Goal: Check status: Check status

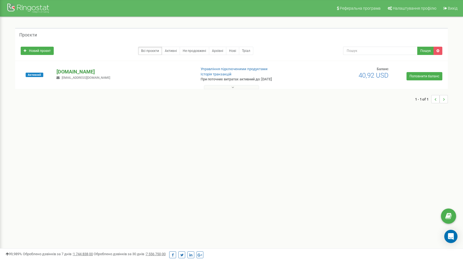
click at [84, 72] on p "[DOMAIN_NAME]" at bounding box center [124, 71] width 135 height 7
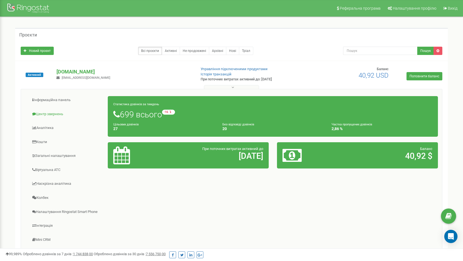
click at [54, 114] on link "Центр звернень" at bounding box center [66, 114] width 83 height 14
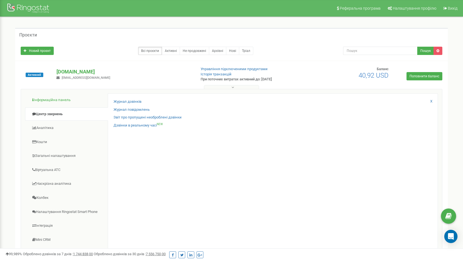
click at [66, 101] on link "Інформаційна панель" at bounding box center [66, 100] width 83 height 14
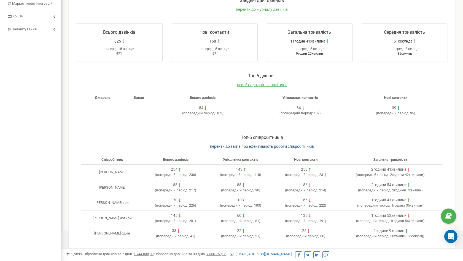
scroll to position [100, 0]
click at [270, 145] on span "перейти до звітів про ефективність роботи співробітників" at bounding box center [262, 147] width 104 height 4
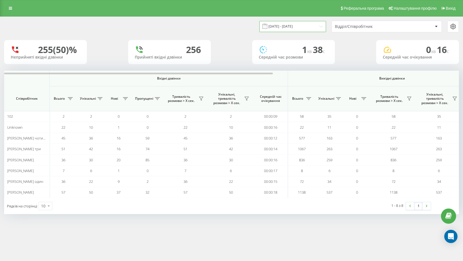
click at [300, 32] on input "[DATE] - [DATE]" at bounding box center [293, 26] width 67 height 11
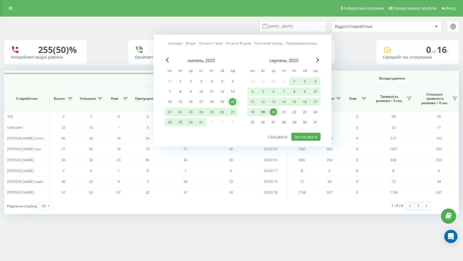
click at [261, 116] on div "19" at bounding box center [263, 111] width 7 height 7
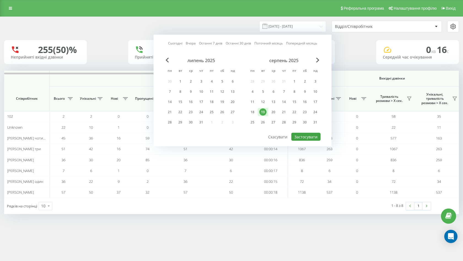
click at [302, 141] on button "Застосувати" at bounding box center [306, 137] width 29 height 8
type input "[DATE] - [DATE]"
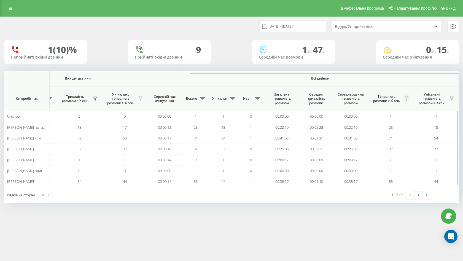
click at [406, 98] on icon at bounding box center [407, 98] width 4 height 4
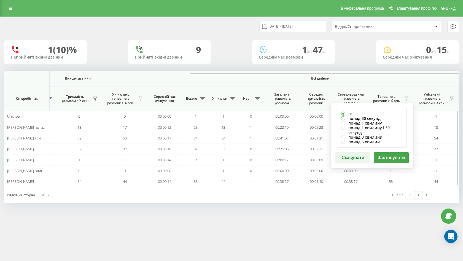
click at [348, 117] on label "понад 30 секунд" at bounding box center [373, 118] width 62 height 5
radio input "true"
click at [389, 152] on button "Застосувати" at bounding box center [391, 157] width 35 height 11
